Goal: Information Seeking & Learning: Learn about a topic

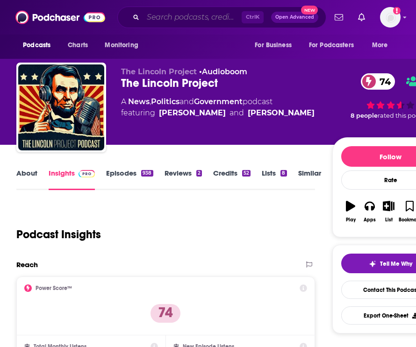
click at [163, 18] on input "Search podcasts, credits, & more..." at bounding box center [192, 17] width 99 height 15
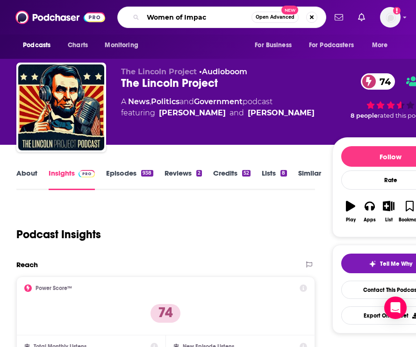
type input "Women of Impact"
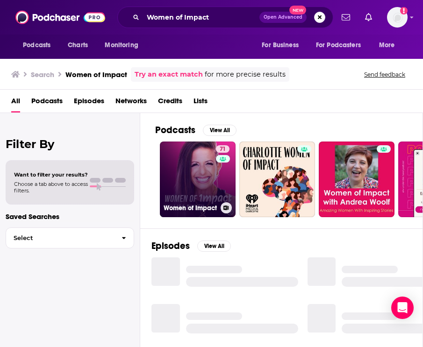
click at [199, 181] on link "71 Women of Impact" at bounding box center [198, 180] width 76 height 76
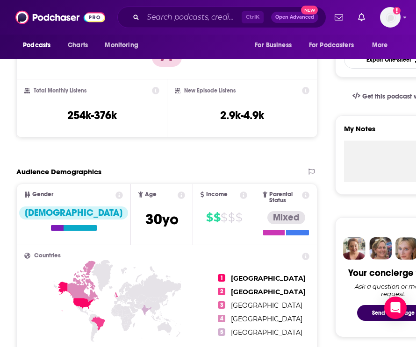
scroll to position [234, 0]
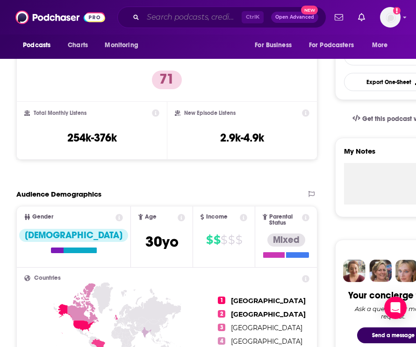
click at [202, 20] on input "Search podcasts, credits, & more..." at bounding box center [192, 17] width 99 height 15
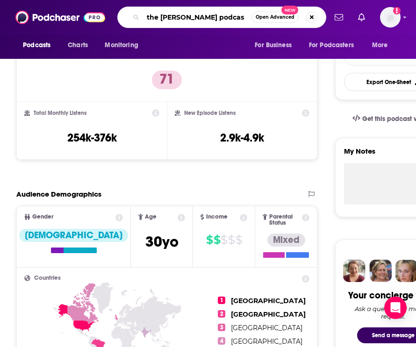
type input "the [PERSON_NAME] podcast"
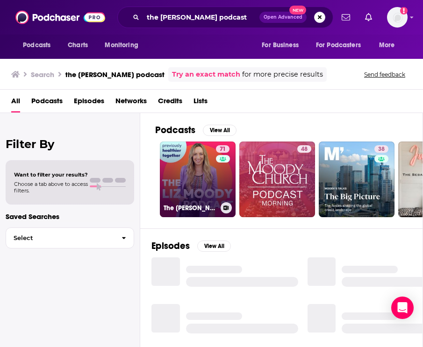
click at [207, 177] on link "71 The [PERSON_NAME] Podcast" at bounding box center [198, 180] width 76 height 76
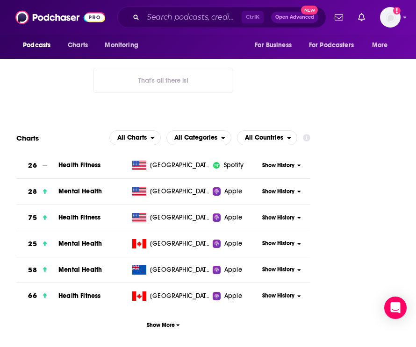
scroll to position [1215, 0]
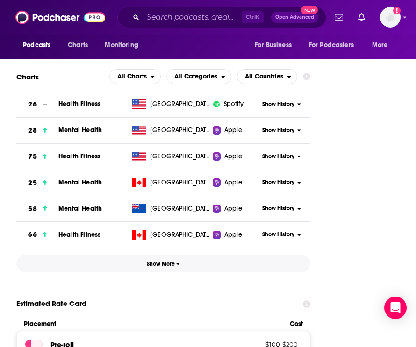
click at [175, 261] on span "Show More" at bounding box center [163, 264] width 33 height 7
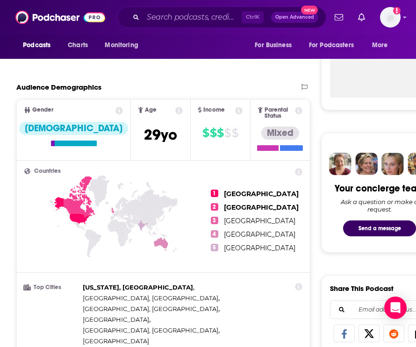
scroll to position [234, 0]
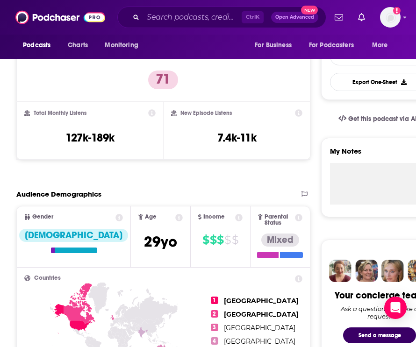
click at [115, 219] on icon at bounding box center [118, 217] width 7 height 7
